Goal: Task Accomplishment & Management: Complete application form

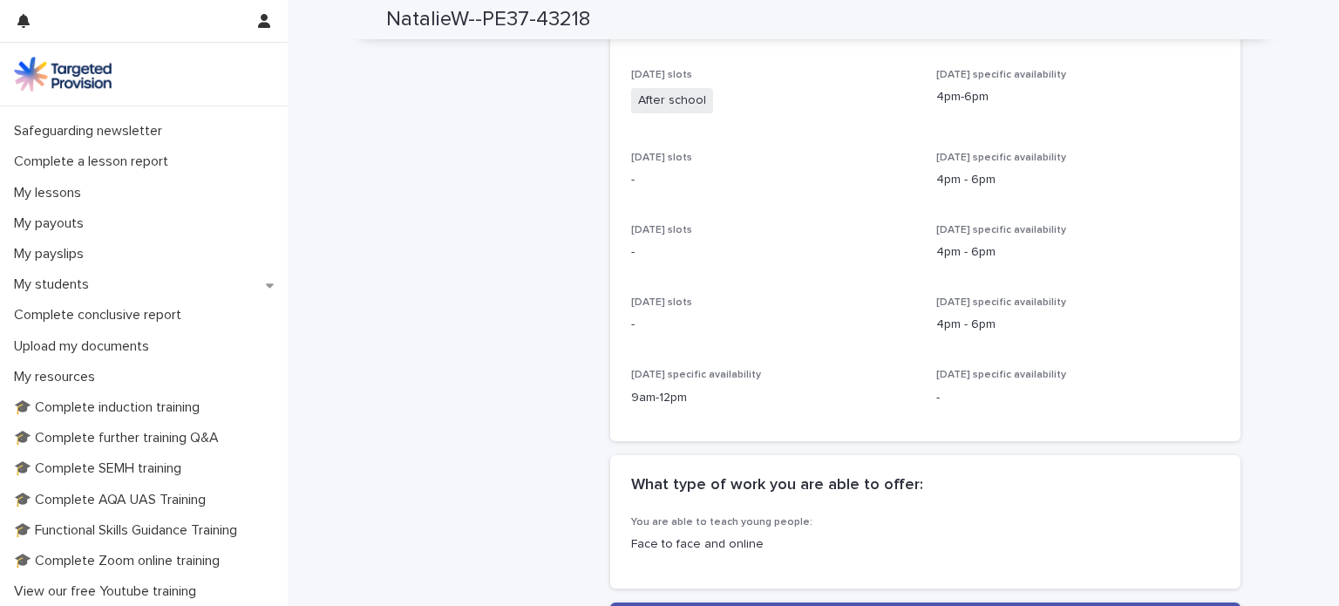
scroll to position [160, 0]
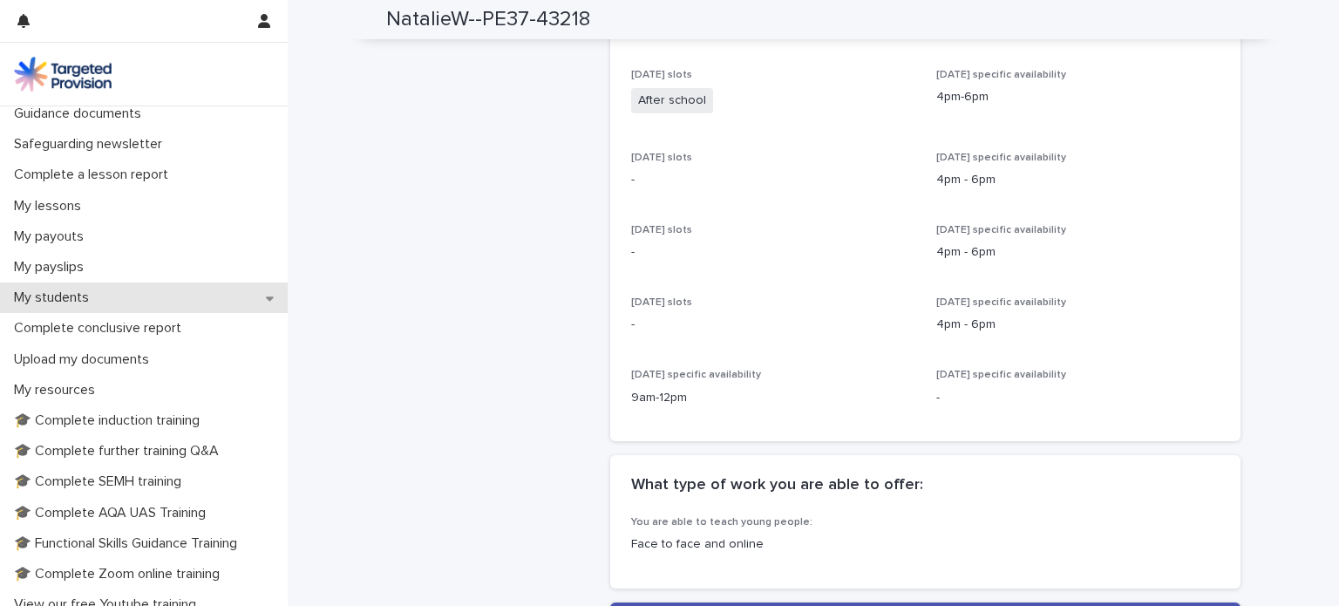
click at [117, 289] on div "My students" at bounding box center [144, 297] width 288 height 31
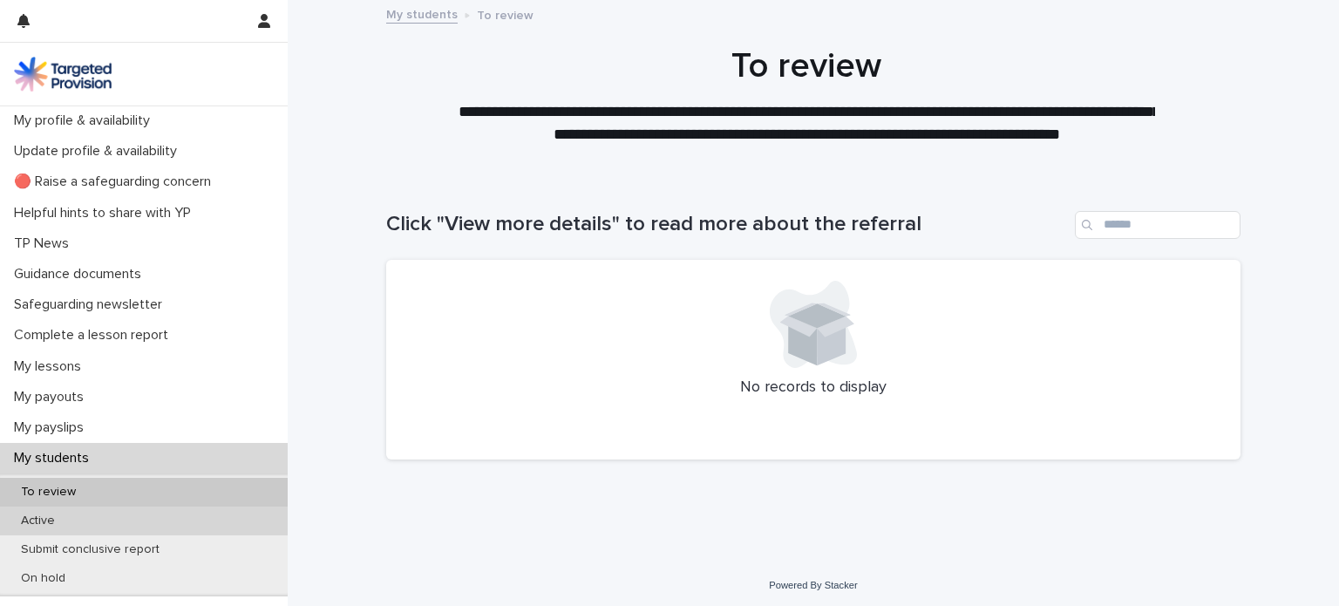
click at [103, 514] on div "Active" at bounding box center [144, 521] width 288 height 29
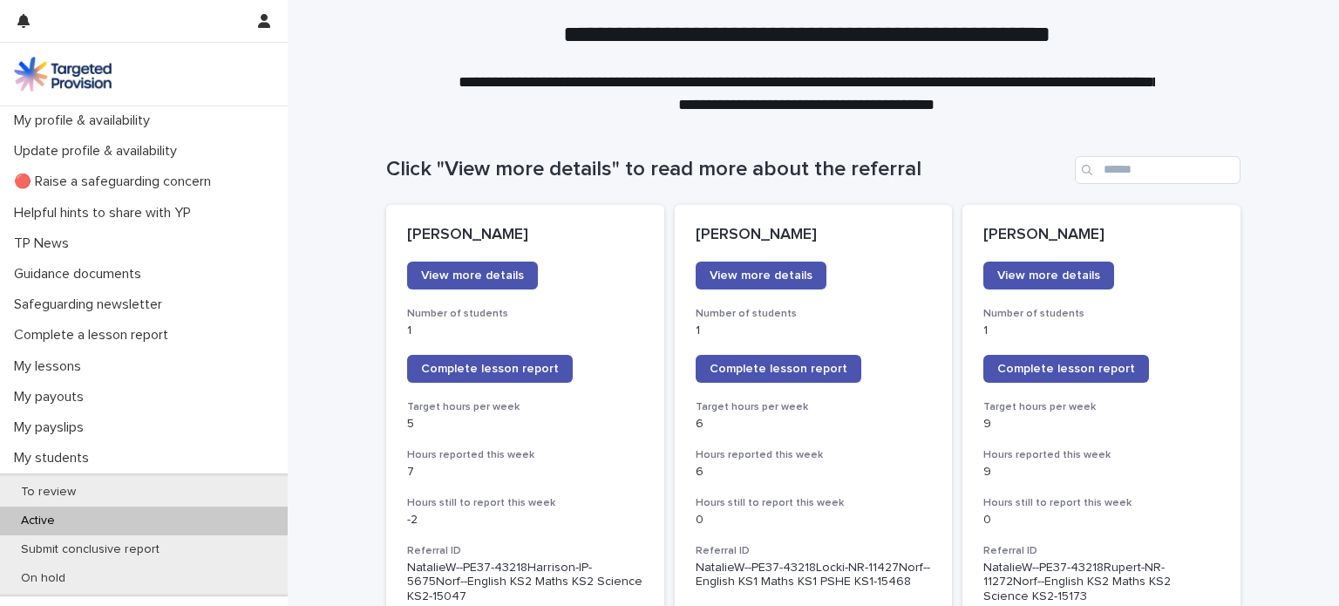
scroll to position [52, 0]
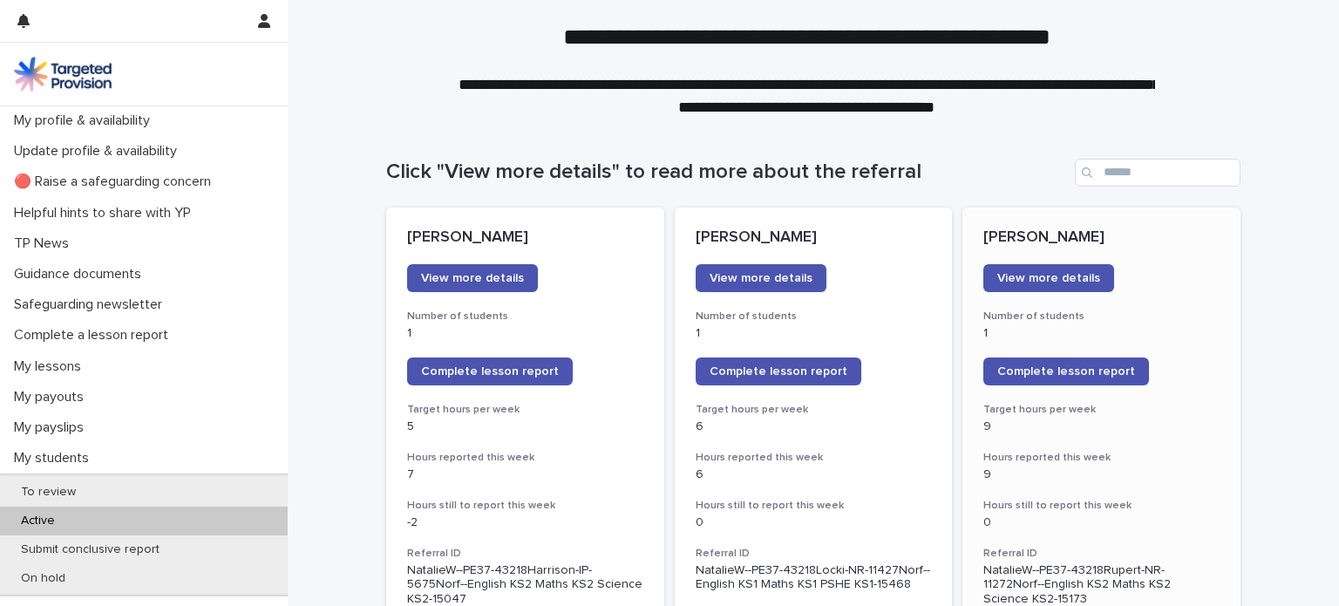
click at [1064, 323] on div "1" at bounding box center [1101, 332] width 236 height 18
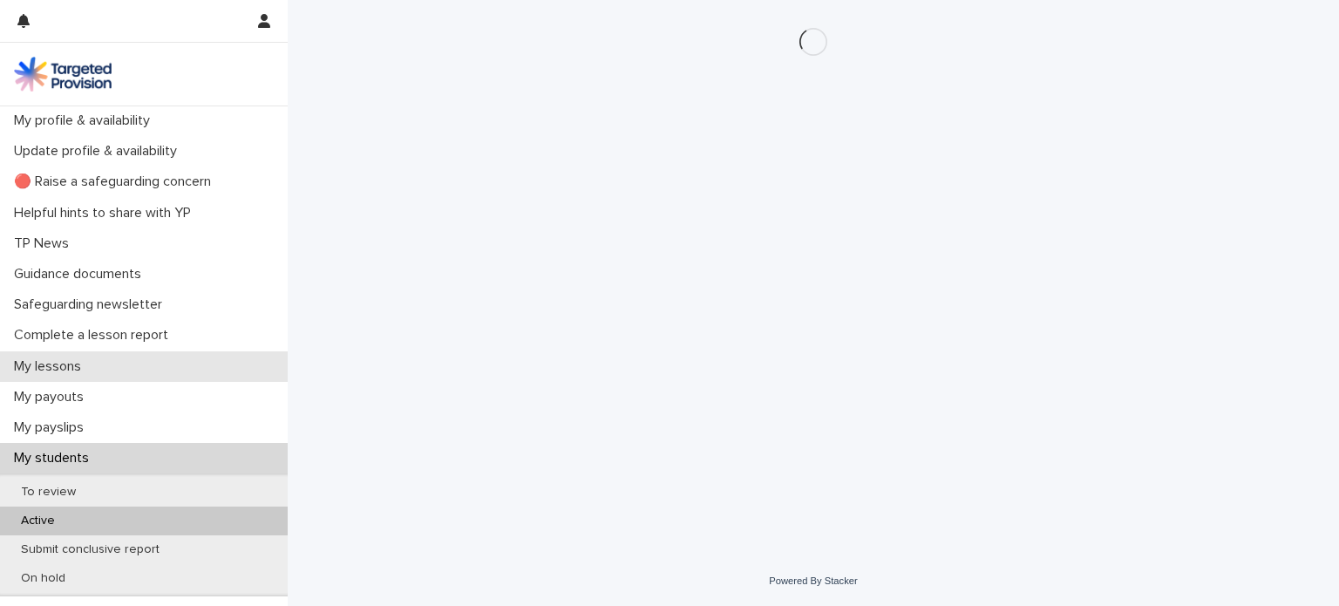
click at [112, 372] on div "My lessons" at bounding box center [144, 366] width 288 height 31
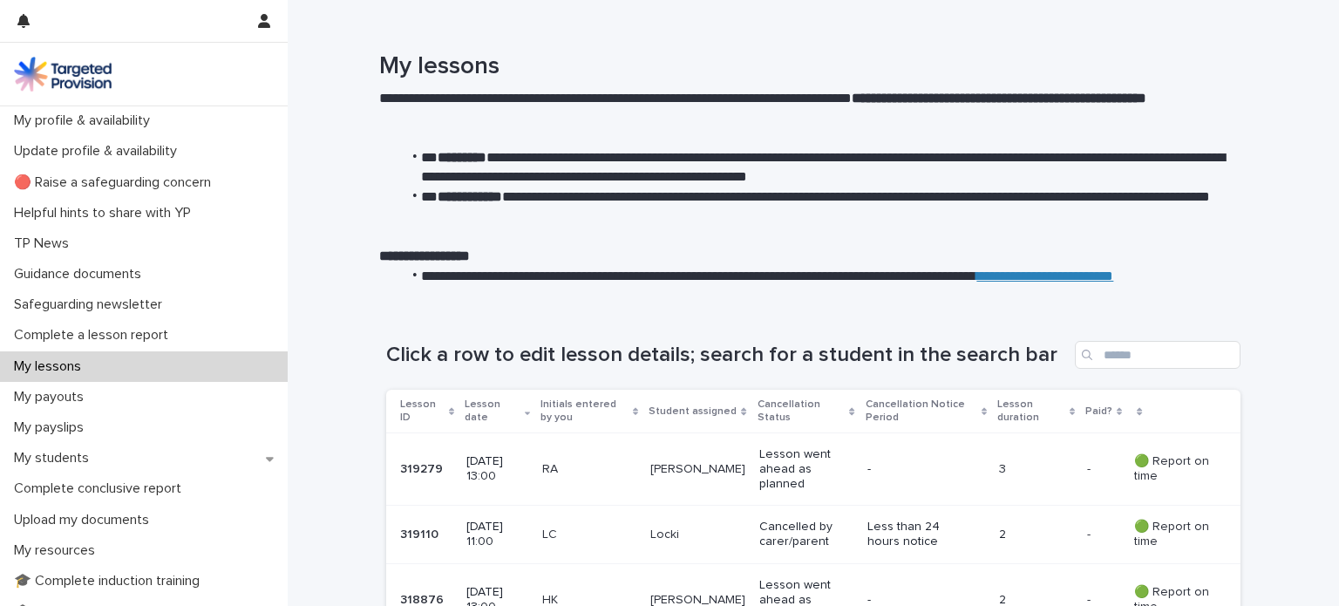
click at [956, 476] on p "-" at bounding box center [915, 469] width 97 height 15
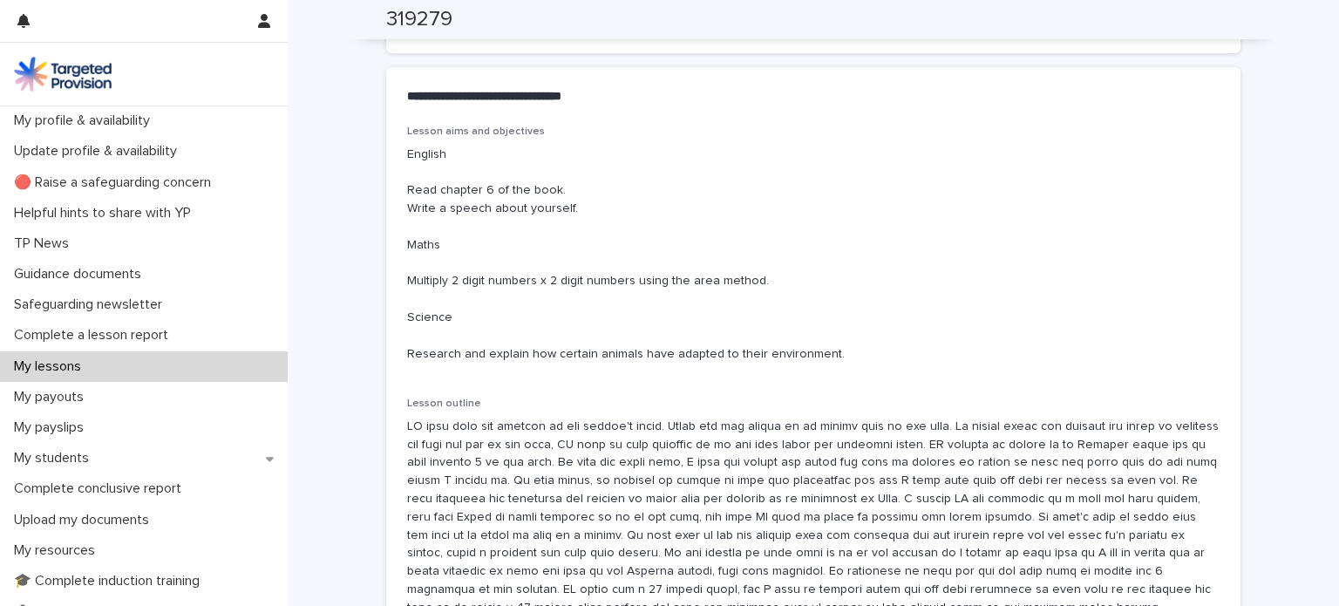
scroll to position [990, 0]
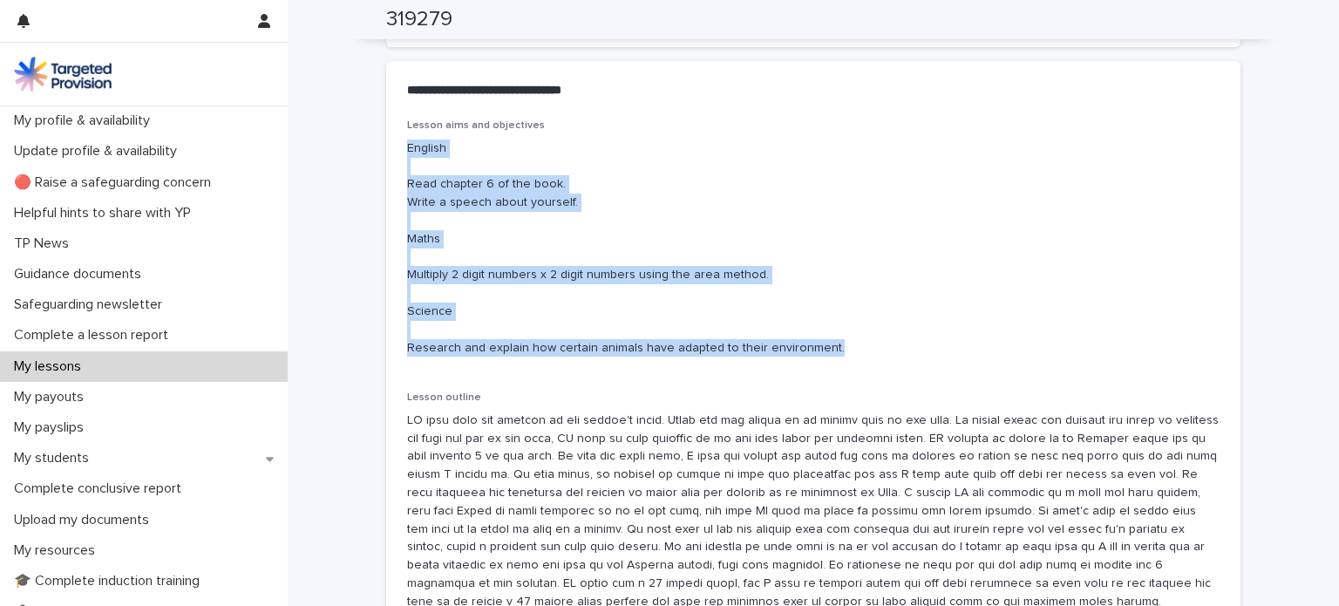
drag, startPoint x: 910, startPoint y: 357, endPoint x: 399, endPoint y: 150, distance: 551.1
click at [399, 150] on div "Lesson aims and objectives English Read chapter 6 of the book. Write a speech a…" at bounding box center [813, 536] width 854 height 834
copy p "English Read chapter 6 of the book. Write a speech about yourself. Maths Multip…"
click at [175, 330] on p "Complete a lesson report" at bounding box center [94, 335] width 175 height 17
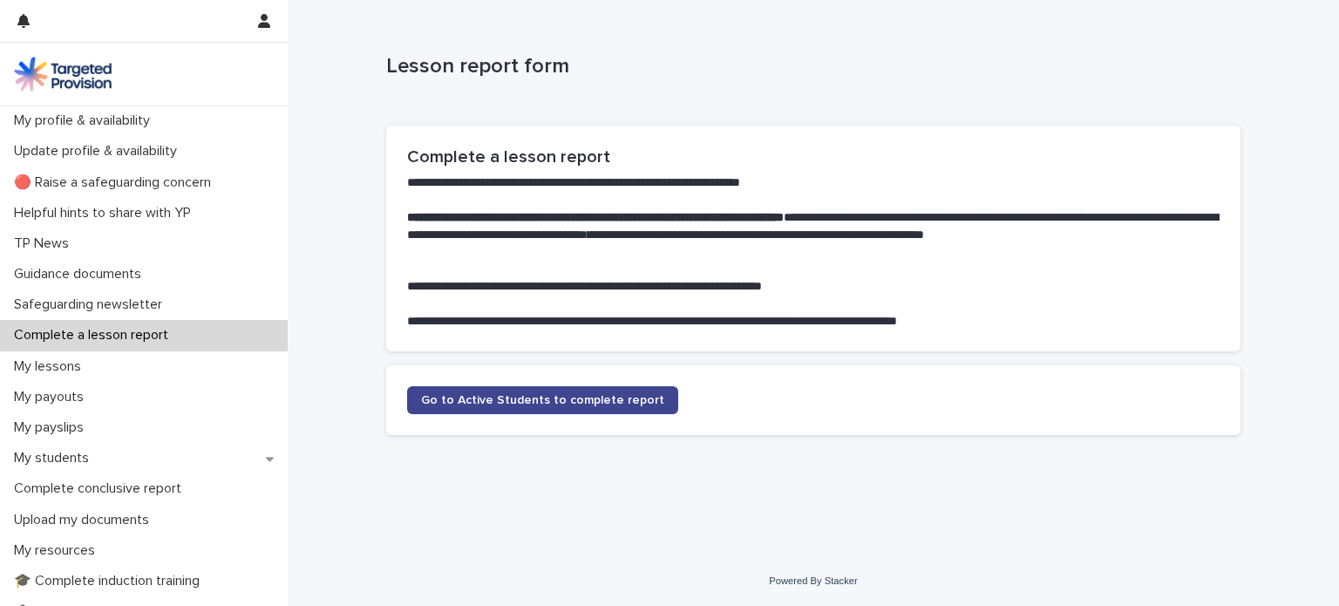
click at [513, 391] on link "Go to Active Students to complete report" at bounding box center [542, 400] width 271 height 28
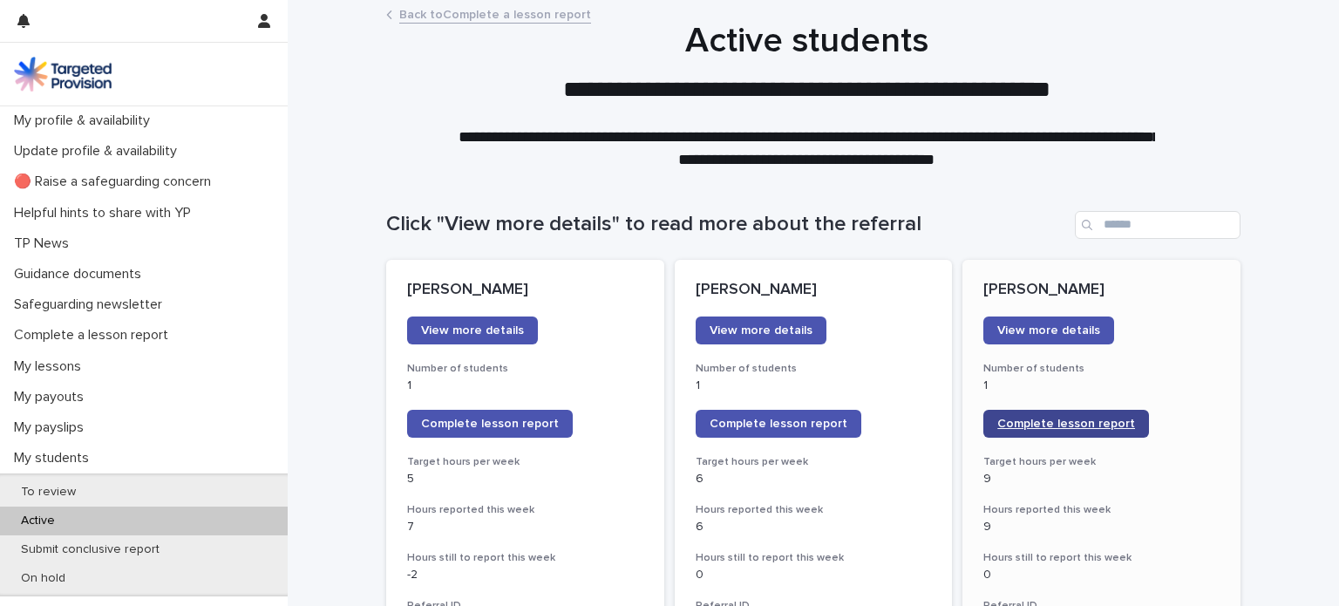
click at [1105, 422] on span "Complete lesson report" at bounding box center [1066, 424] width 138 height 12
click at [772, 431] on link "Complete lesson report" at bounding box center [779, 424] width 166 height 28
click at [807, 421] on span "Complete lesson report" at bounding box center [779, 424] width 138 height 12
click at [734, 135] on p "**********" at bounding box center [806, 148] width 697 height 44
